Goal: Information Seeking & Learning: Find specific fact

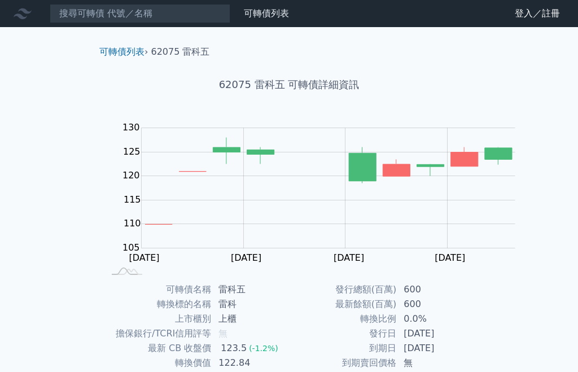
click at [82, 6] on input at bounding box center [140, 13] width 181 height 19
click at [69, 6] on input at bounding box center [140, 13] width 181 height 19
click at [121, 16] on input at bounding box center [140, 13] width 181 height 19
click at [140, 18] on input at bounding box center [140, 13] width 181 height 19
click at [81, 10] on input at bounding box center [140, 13] width 181 height 19
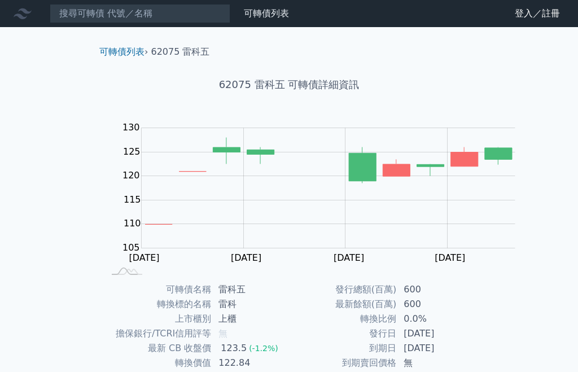
click at [66, 16] on input at bounding box center [140, 13] width 181 height 19
click at [87, 16] on input at bounding box center [140, 13] width 181 height 19
click at [93, 22] on input at bounding box center [140, 13] width 181 height 19
click at [81, 13] on input at bounding box center [140, 13] width 181 height 19
click at [93, 16] on input at bounding box center [140, 13] width 181 height 19
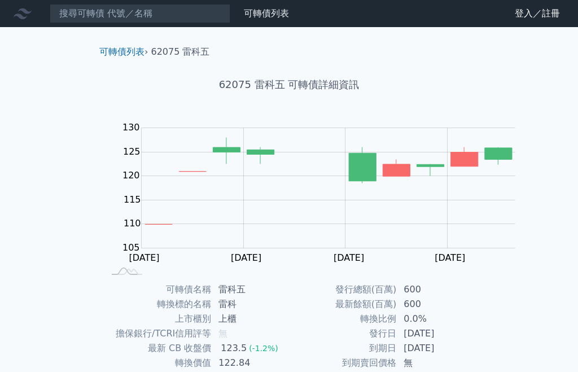
click at [144, 17] on input at bounding box center [140, 13] width 181 height 19
click at [154, 20] on input at bounding box center [140, 13] width 181 height 19
click at [120, 29] on div "可轉債列表 › 62075 雷科五" at bounding box center [288, 43] width 397 height 32
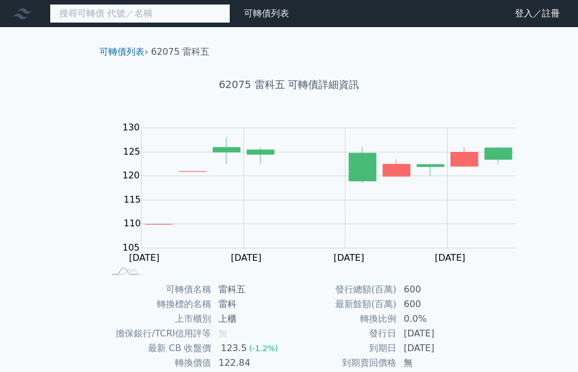
click at [111, 23] on input at bounding box center [140, 13] width 181 height 19
click at [97, 21] on input at bounding box center [140, 13] width 181 height 19
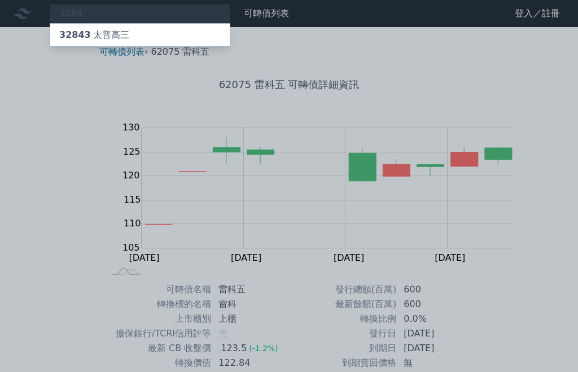
click at [101, 16] on div at bounding box center [289, 186] width 578 height 372
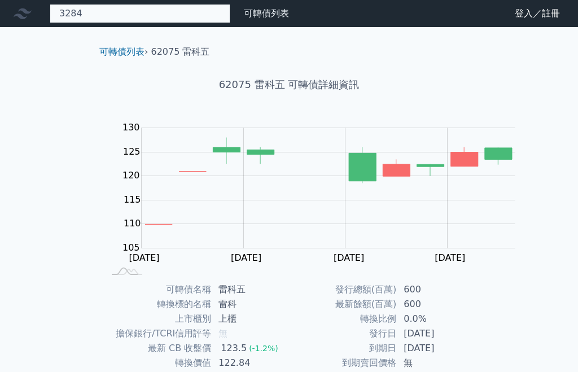
click at [81, 8] on div "3284 32843 太普高三" at bounding box center [140, 13] width 181 height 19
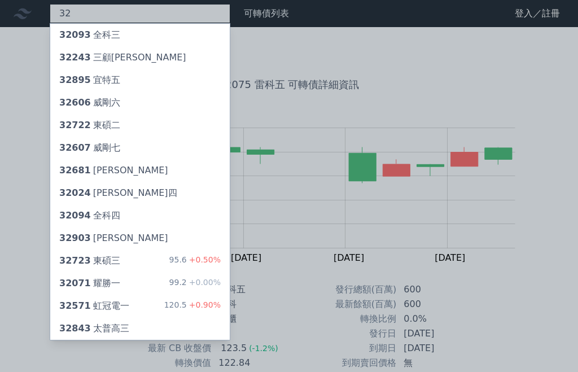
type input "3"
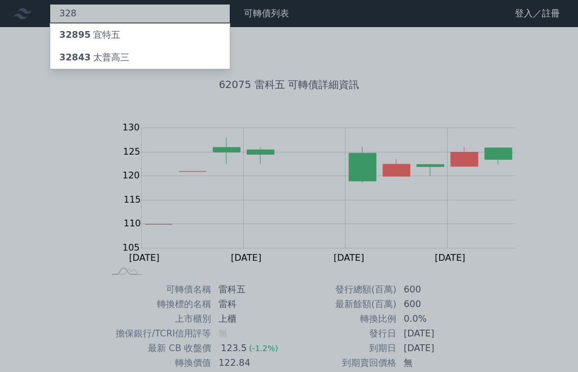
type input "3284"
